Goal: Check status: Check status

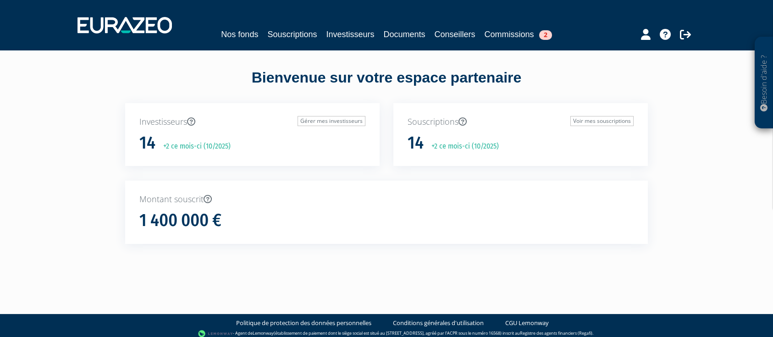
click at [274, 29] on link "Souscriptions" at bounding box center [291, 34] width 49 height 13
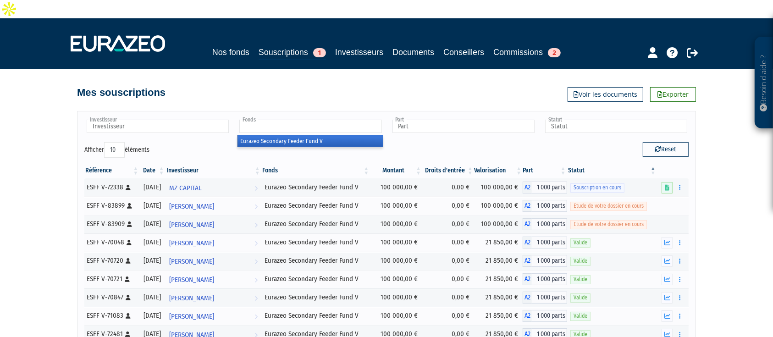
click at [268, 120] on input "text" at bounding box center [310, 126] width 142 height 13
click at [268, 135] on li "Eurazeo Secondary Feeder Fund V" at bounding box center [309, 140] width 145 height 11
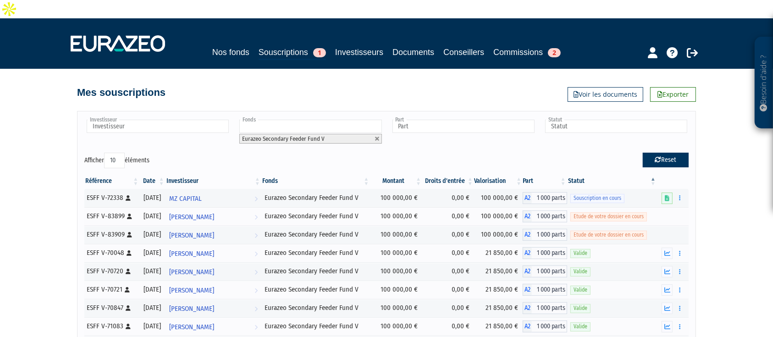
click at [662, 153] on button "Reset" at bounding box center [665, 160] width 46 height 15
type input "Investisseur"
type input "Fonds"
type input "Part"
type input "Statut"
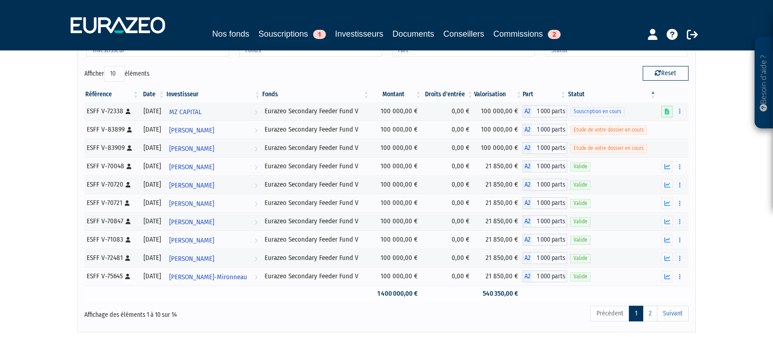
scroll to position [72, 0]
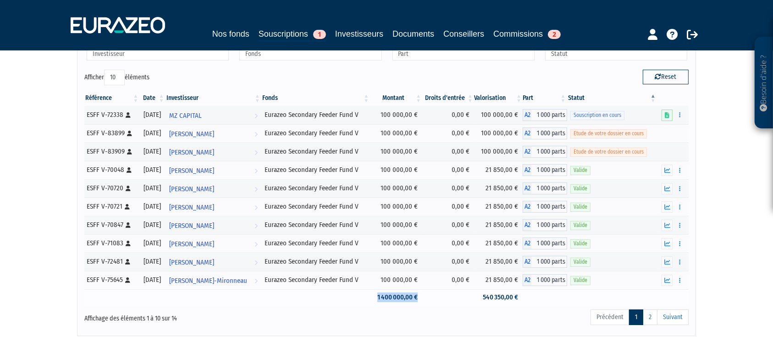
drag, startPoint x: 378, startPoint y: 274, endPoint x: 434, endPoint y: 277, distance: 56.0
click at [434, 289] on tr "1 400 000,00 € 540 350,00 €" at bounding box center [386, 297] width 604 height 16
